Goal: Task Accomplishment & Management: Complete application form

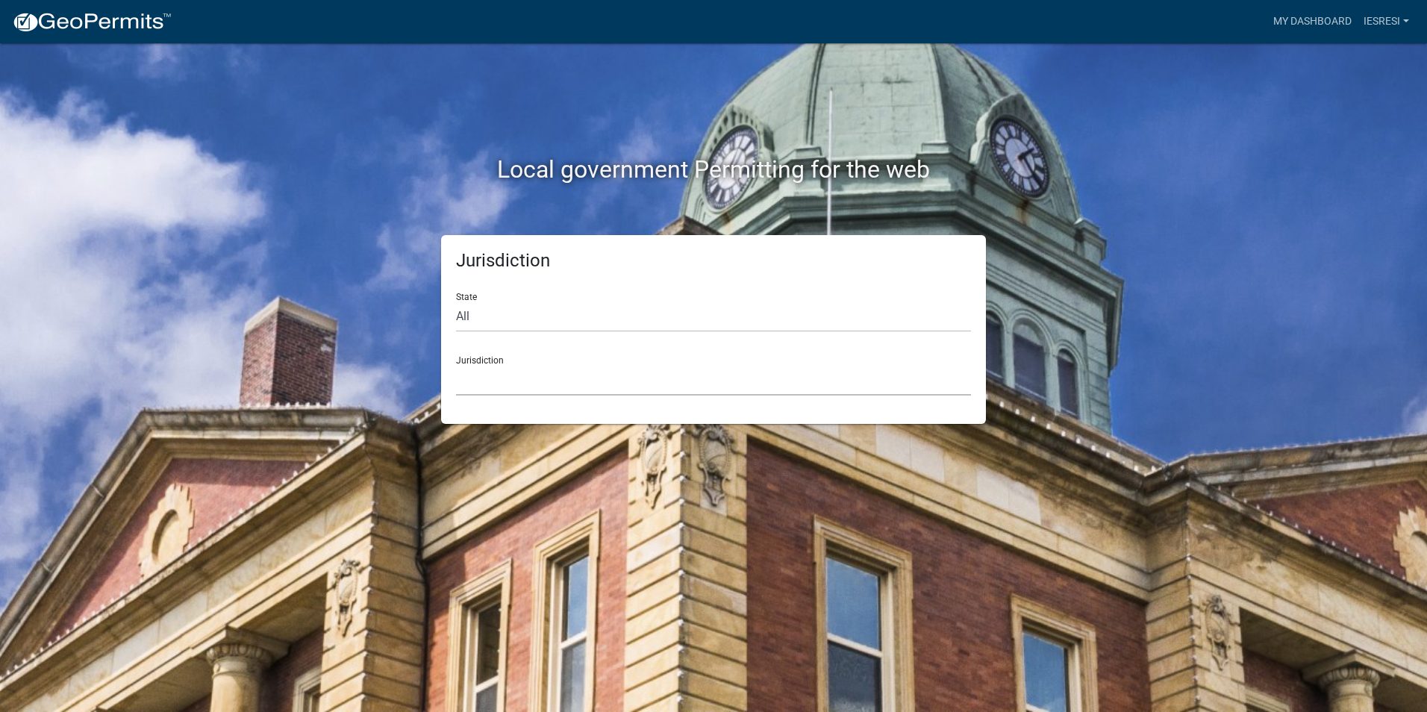
click at [557, 390] on select "[GEOGRAPHIC_DATA], [US_STATE] [GEOGRAPHIC_DATA], [US_STATE][PERSON_NAME][GEOGRA…" at bounding box center [713, 380] width 515 height 31
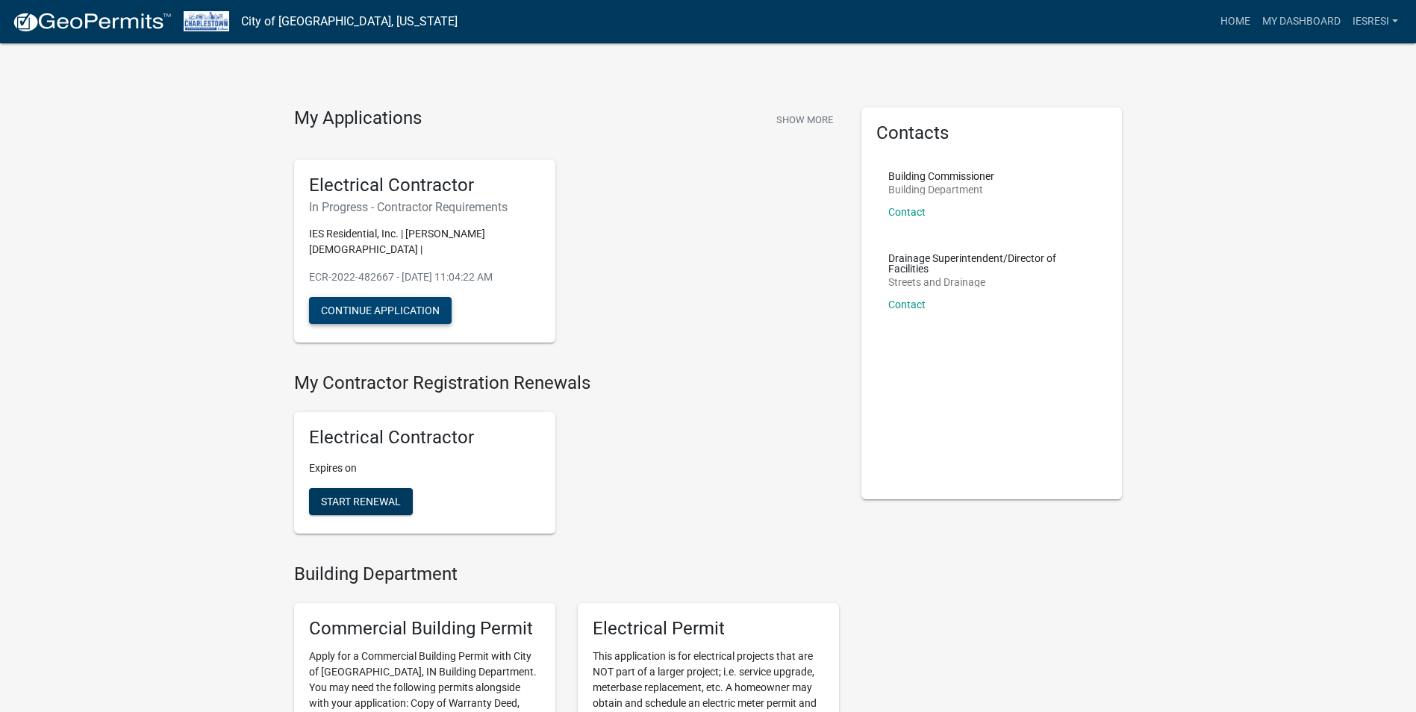
click at [399, 297] on button "Continue Application" at bounding box center [380, 310] width 143 height 27
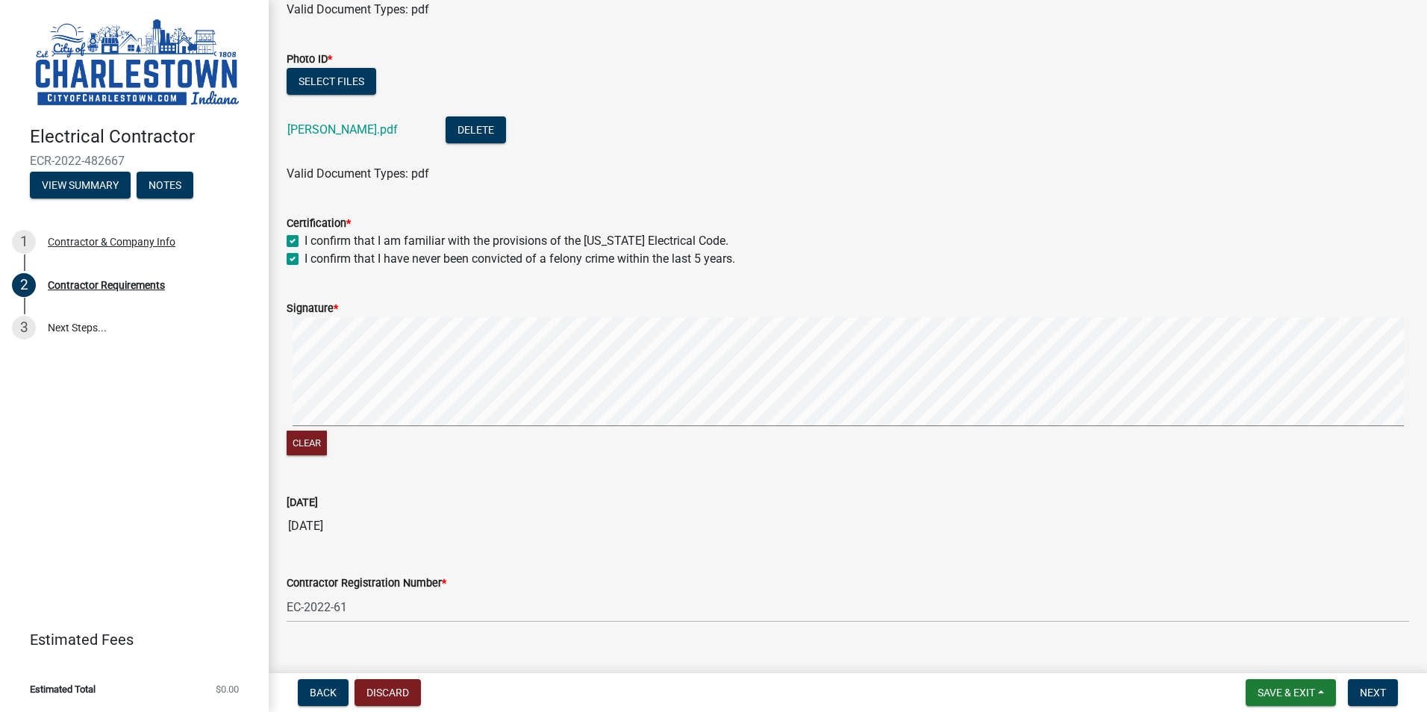
scroll to position [324, 0]
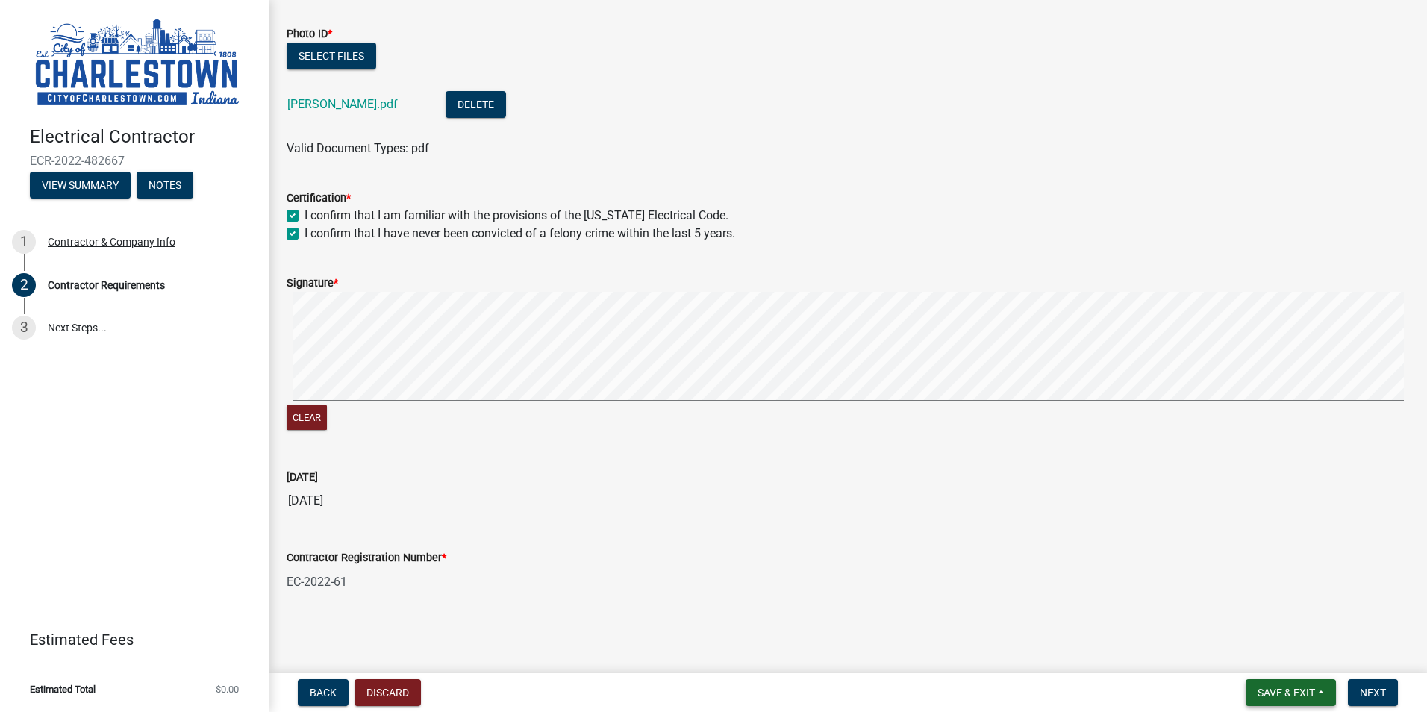
click at [1284, 691] on span "Save & Exit" at bounding box center [1286, 693] width 57 height 12
click at [1269, 657] on button "Save & Exit" at bounding box center [1276, 654] width 119 height 36
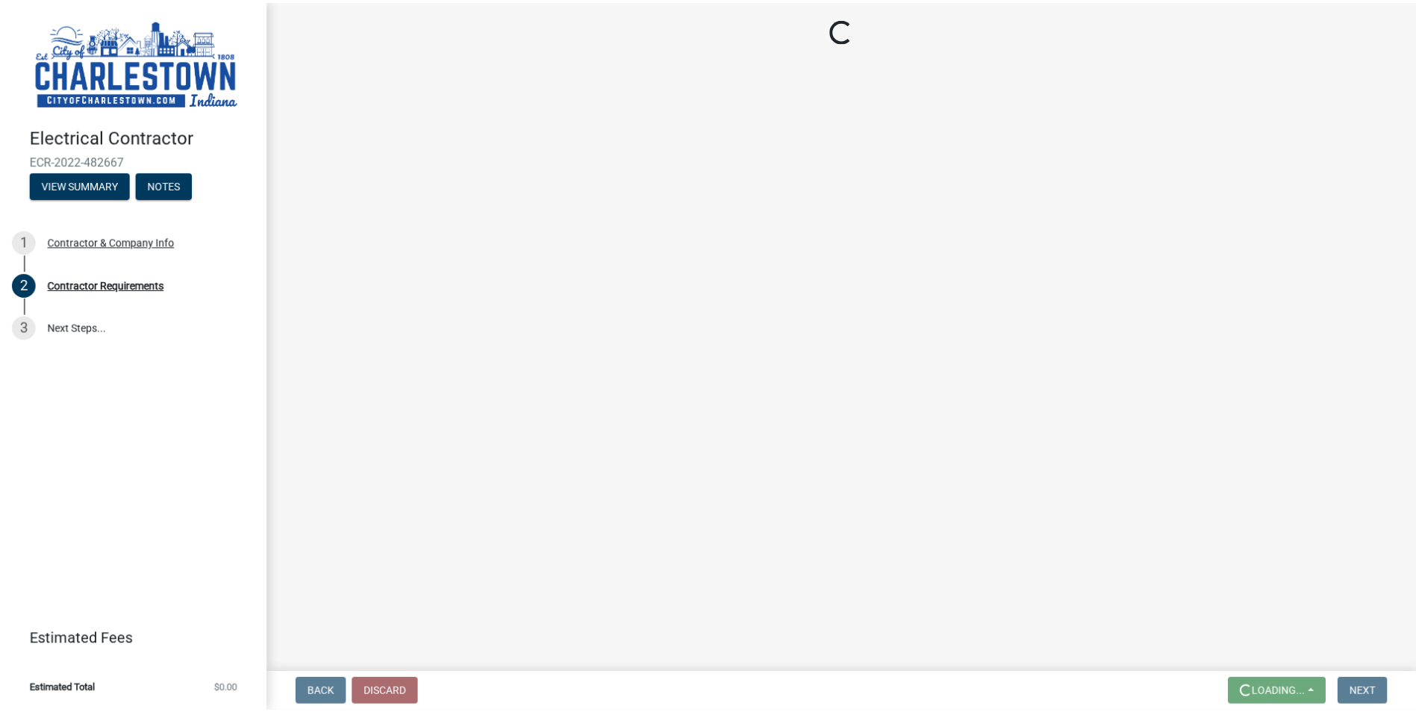
scroll to position [0, 0]
